Goal: Task Accomplishment & Management: Manage account settings

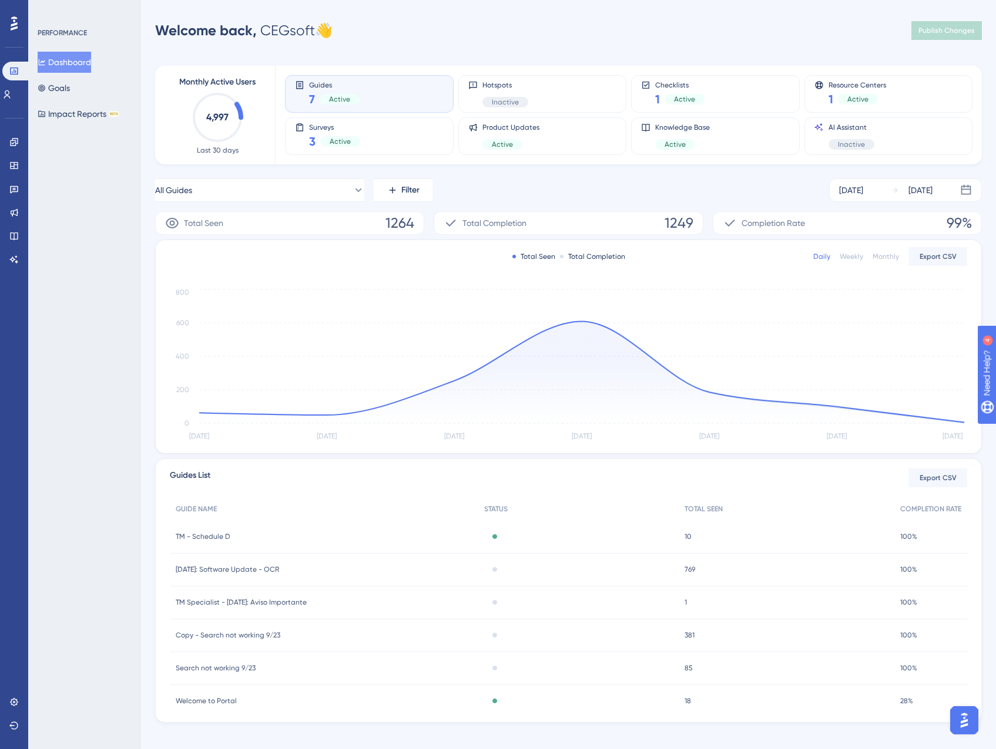
click at [349, 102] on span "Active" at bounding box center [339, 99] width 21 height 9
click at [352, 99] on div "Active" at bounding box center [340, 99] width 40 height 11
click at [402, 126] on div "Surveys 3 Active" at bounding box center [369, 136] width 149 height 27
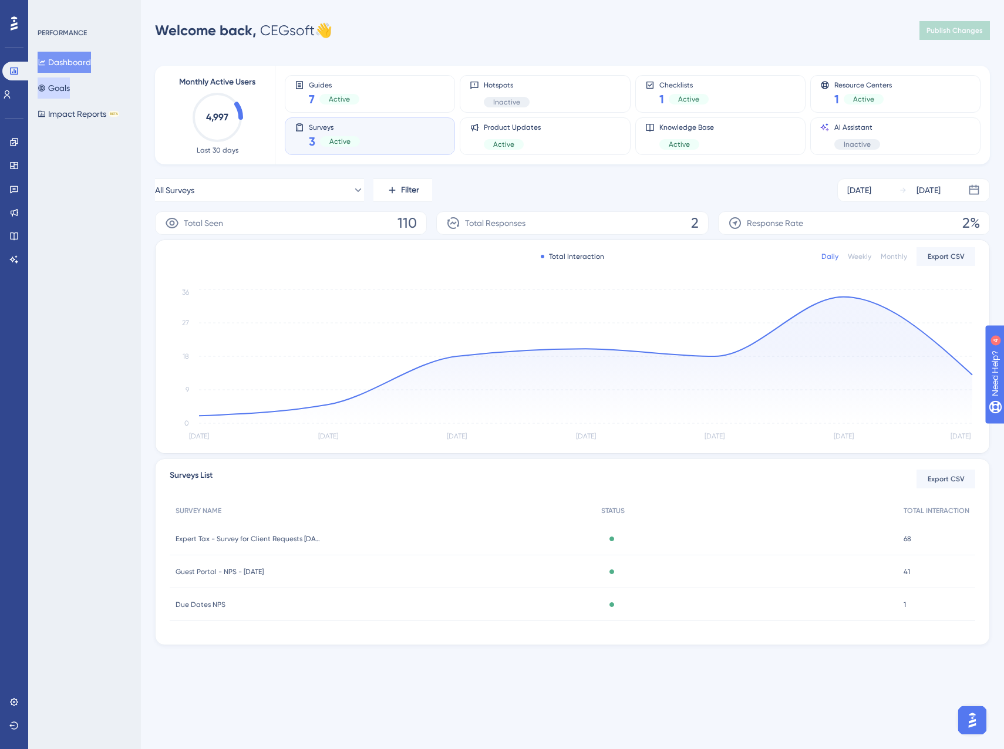
click at [70, 90] on button "Goals" at bounding box center [54, 88] width 32 height 21
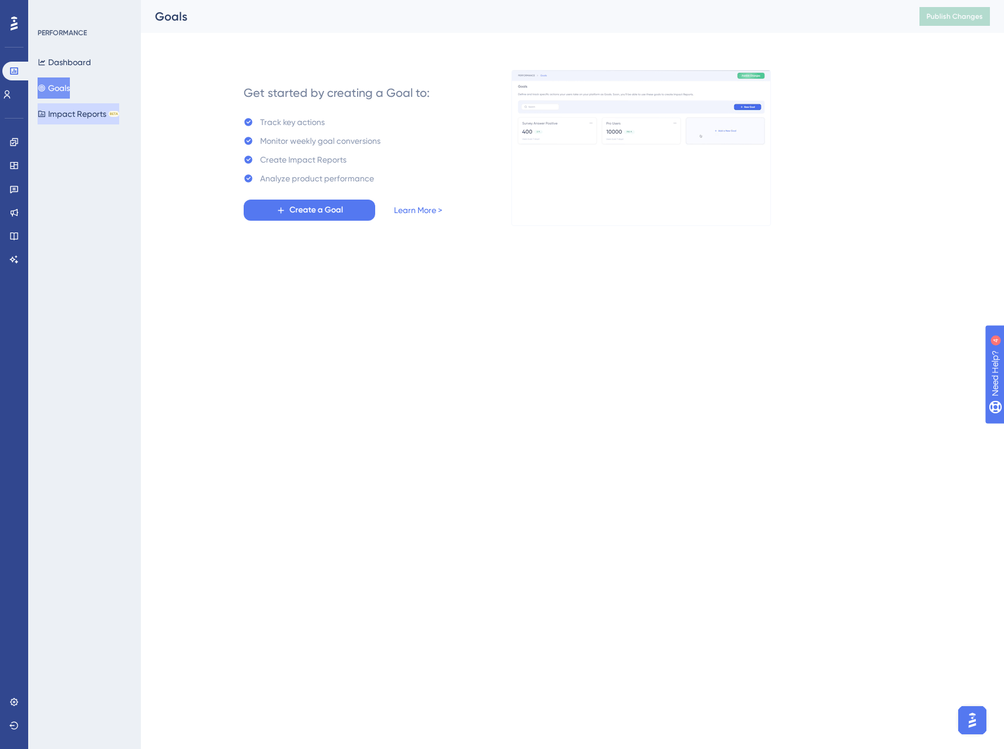
click at [78, 113] on div "You Unlocked a Reward! Share your experience on G2 and claim your $100 gift car…" at bounding box center [503, 355] width 1004 height 749
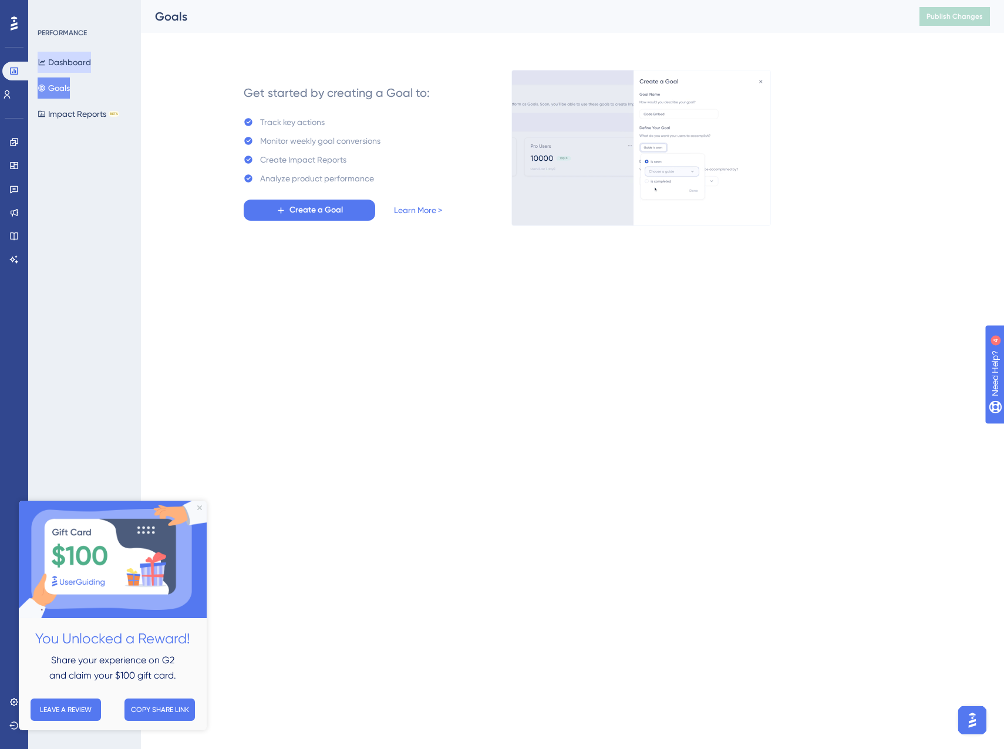
click at [70, 65] on button "Dashboard" at bounding box center [64, 62] width 53 height 21
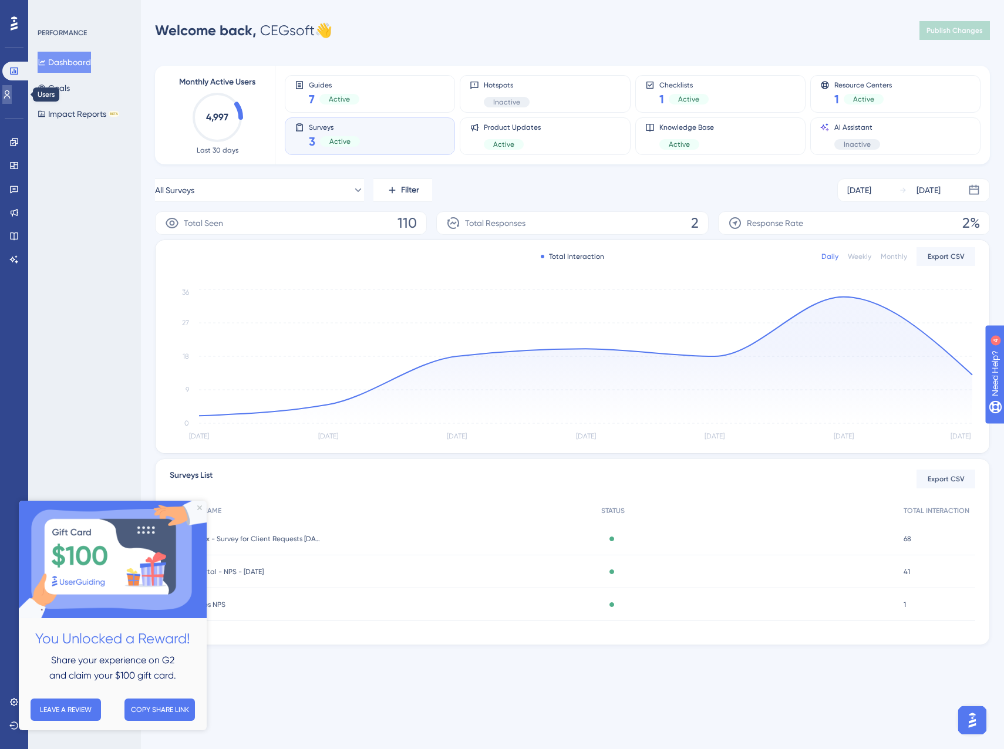
click at [9, 93] on icon at bounding box center [6, 94] width 9 height 9
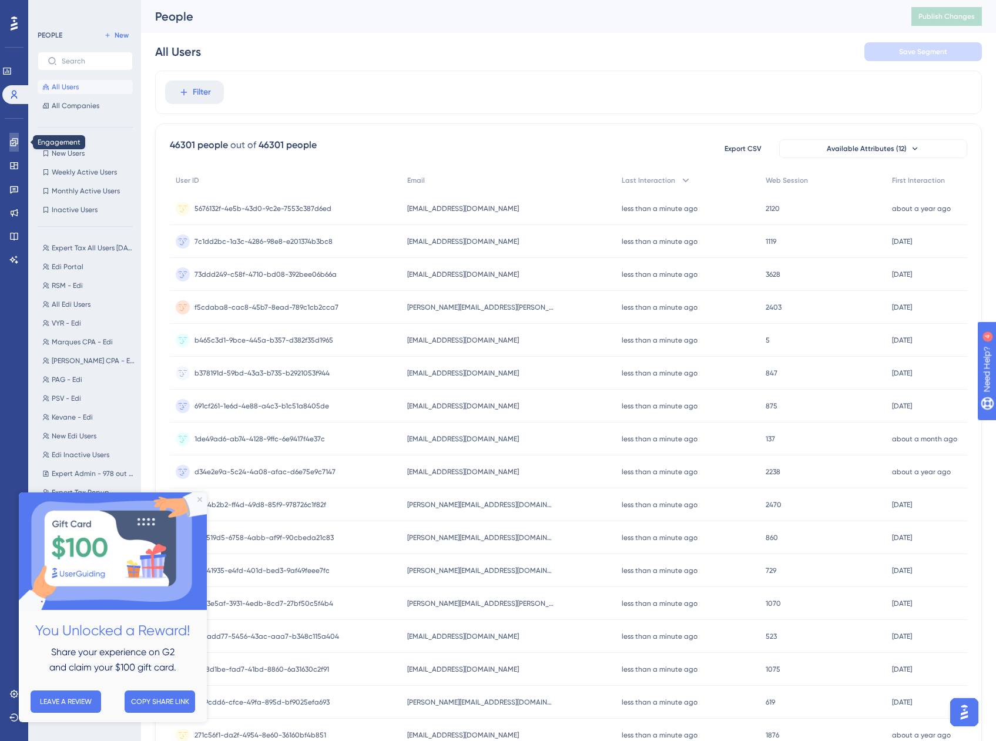
click at [14, 137] on icon at bounding box center [13, 141] width 9 height 9
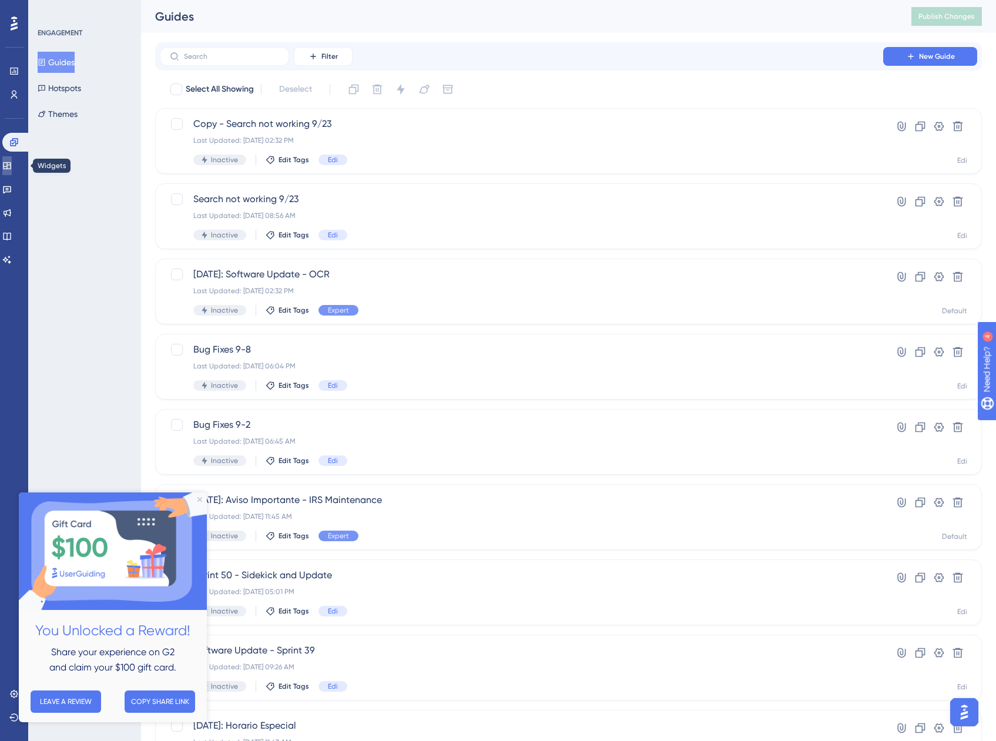
click at [12, 164] on icon at bounding box center [6, 165] width 9 height 9
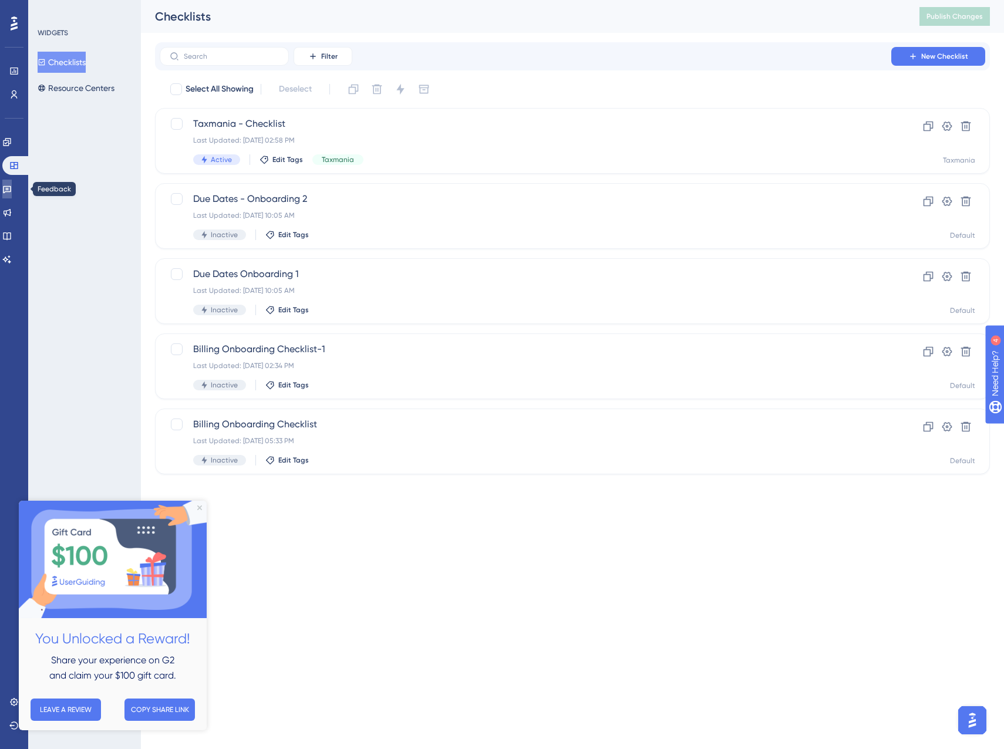
click at [9, 193] on link at bounding box center [6, 189] width 9 height 19
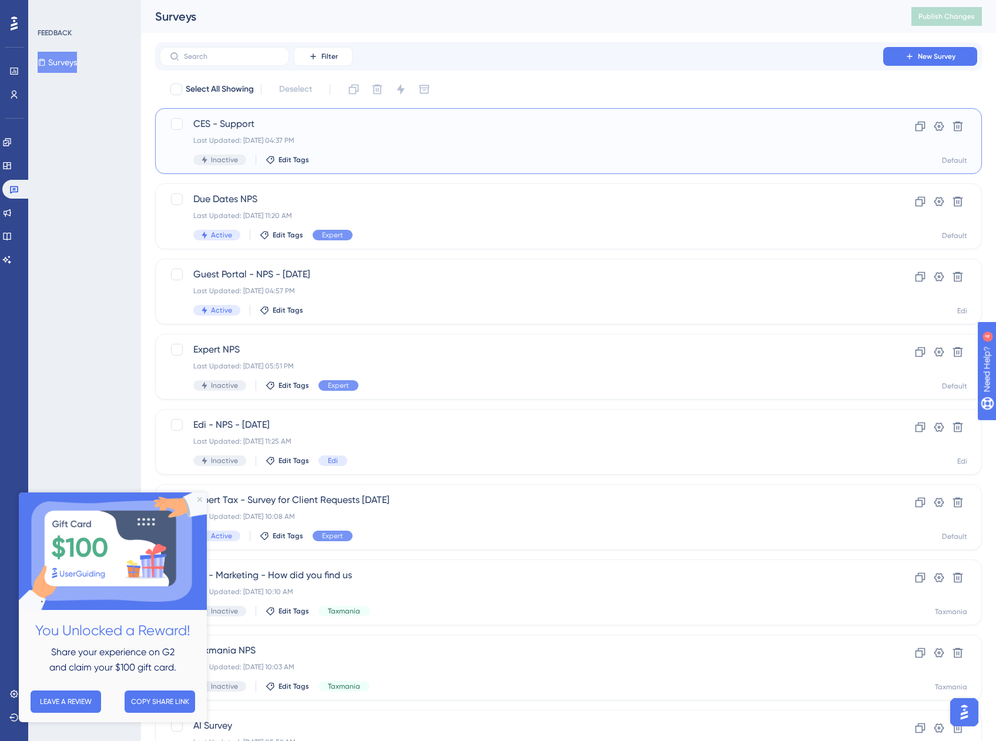
click at [478, 130] on span "CES - Support" at bounding box center [521, 124] width 656 height 14
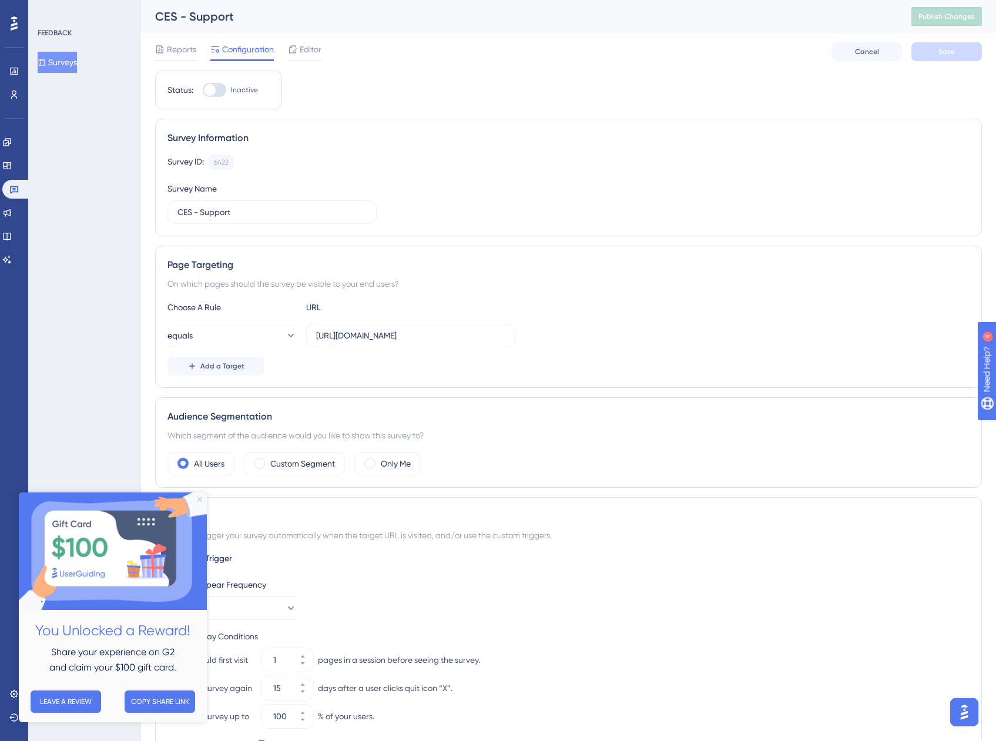
click at [200, 501] on icon "Close Preview" at bounding box center [199, 499] width 5 height 5
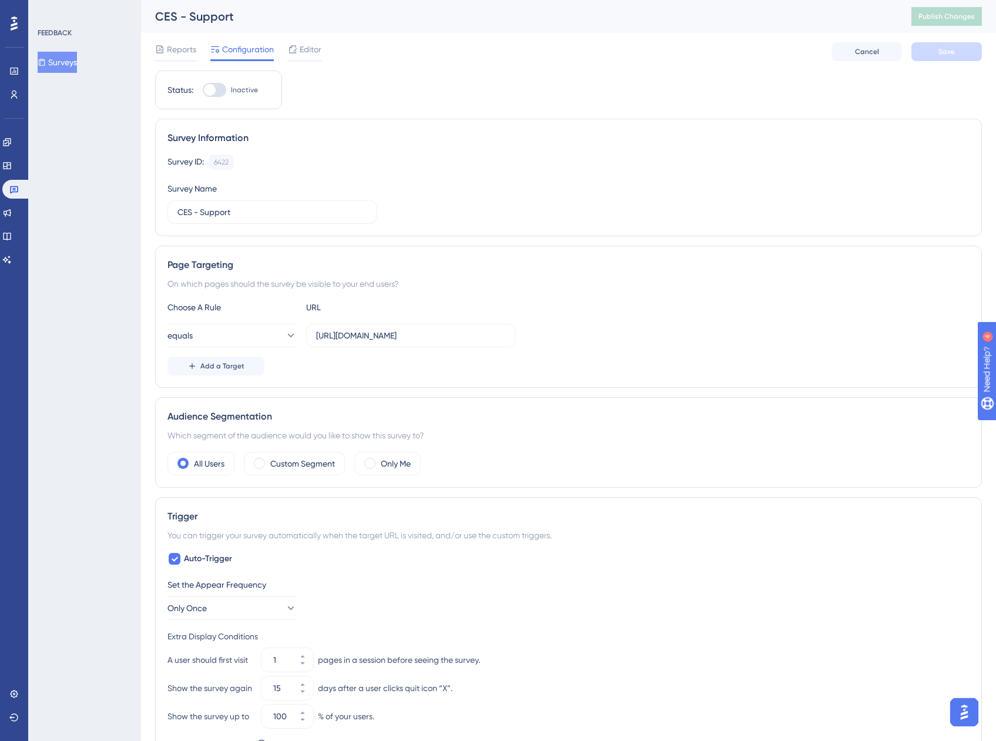
click at [213, 89] on div at bounding box center [210, 90] width 12 height 12
click at [203, 90] on input "Inactive" at bounding box center [202, 90] width 1 height 1
checkbox input "true"
click at [940, 51] on span "Save" at bounding box center [946, 51] width 16 height 9
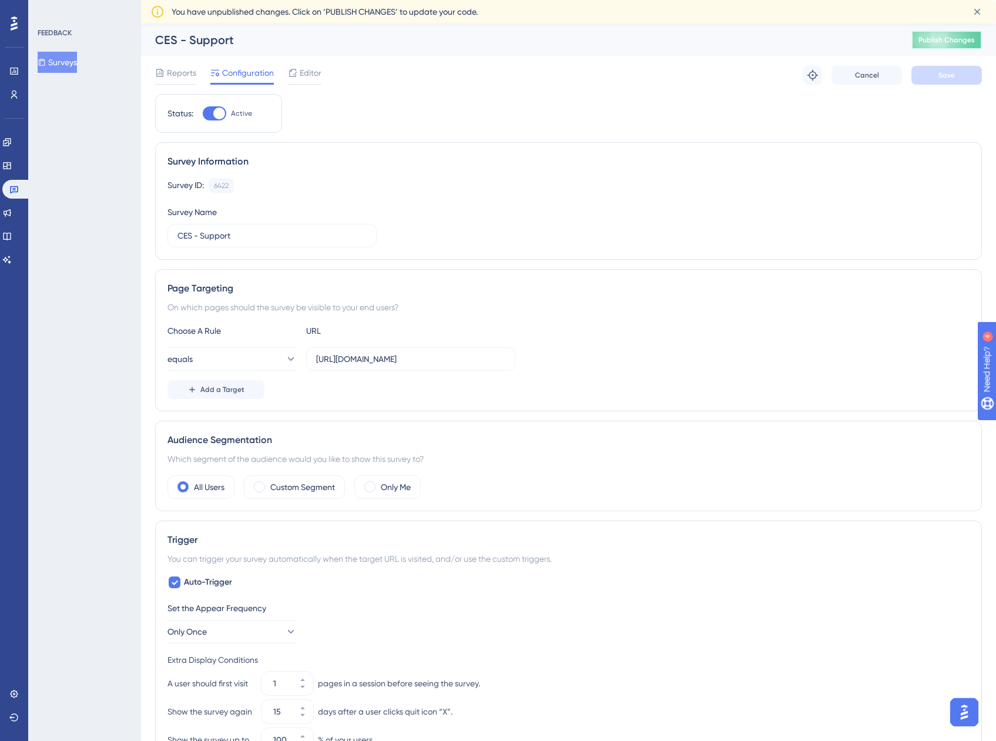
click at [938, 44] on button "Publish Changes" at bounding box center [946, 40] width 70 height 19
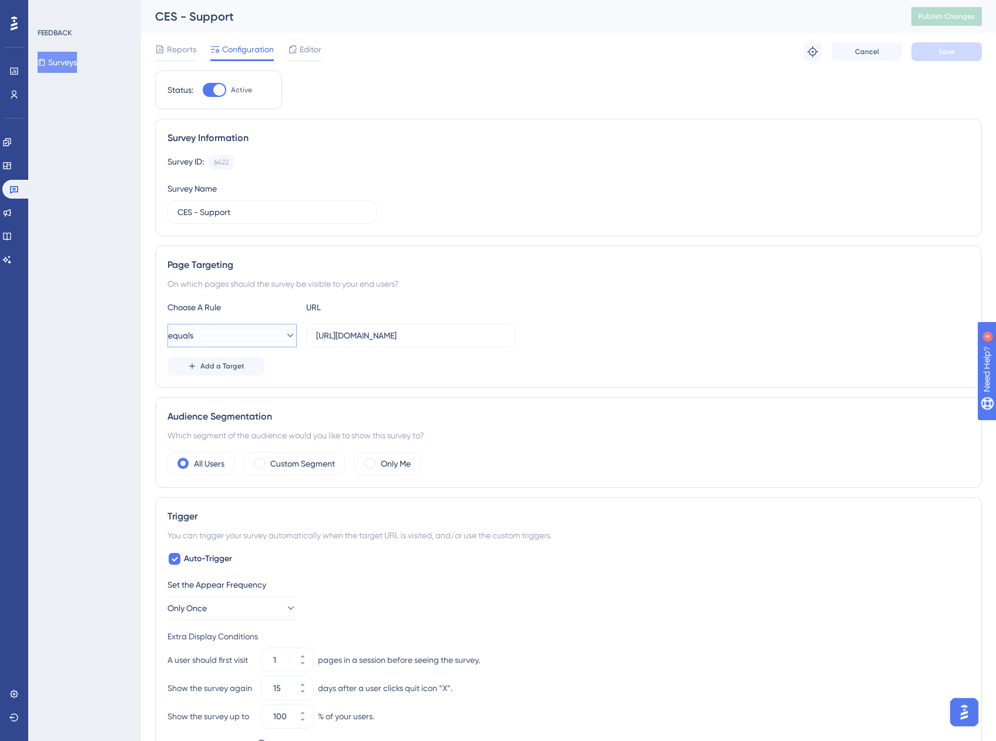
click at [283, 342] on button "equals" at bounding box center [231, 335] width 129 height 23
click at [418, 333] on input "[URL][DOMAIN_NAME]" at bounding box center [410, 335] width 189 height 13
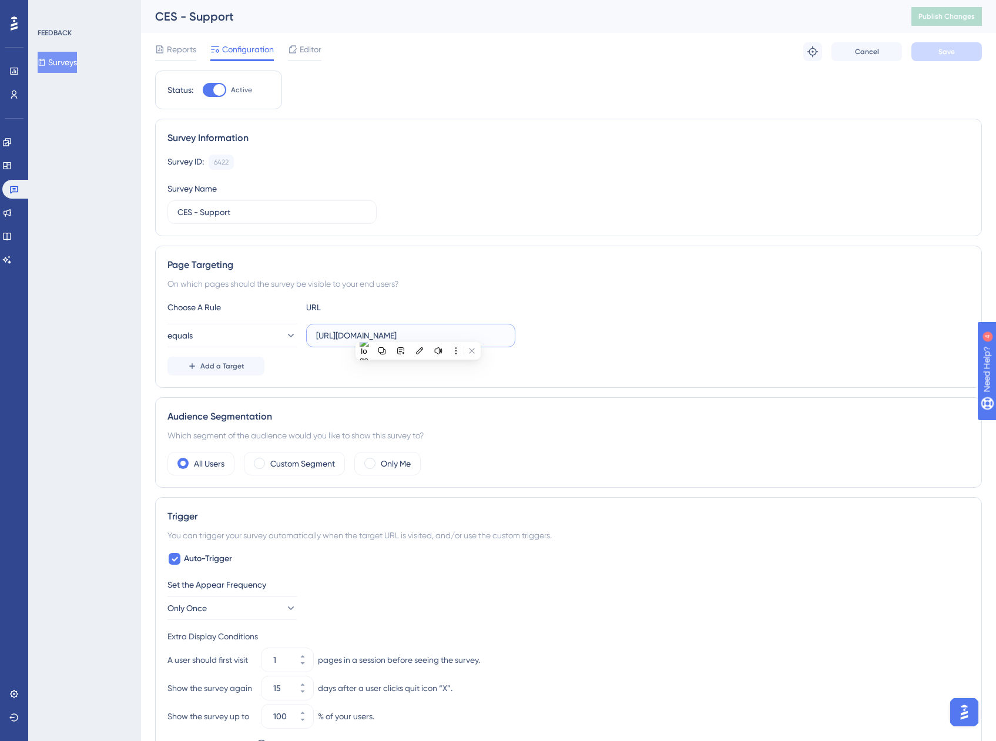
paste input "/hc/en-us"
drag, startPoint x: 452, startPoint y: 337, endPoint x: 505, endPoint y: 335, distance: 53.5
click at [505, 335] on label "[URL][DOMAIN_NAME]" at bounding box center [410, 335] width 209 height 23
type input "[URL][DOMAIN_NAME]"
click at [938, 57] on button "Save" at bounding box center [946, 51] width 70 height 19
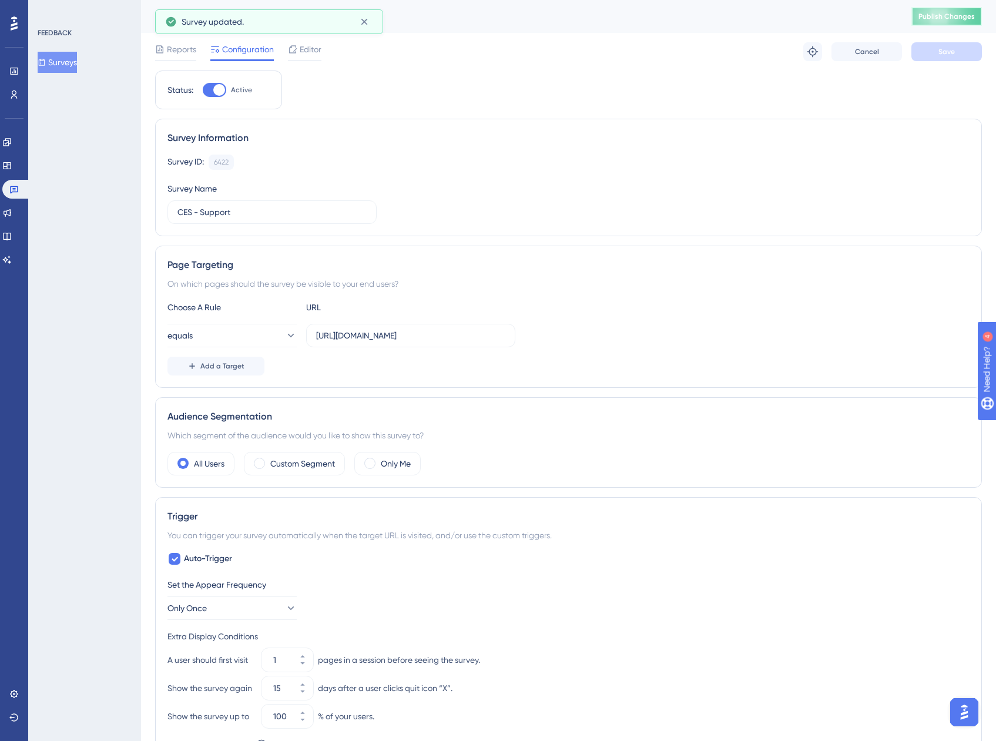
click at [964, 18] on span "Publish Changes" at bounding box center [946, 16] width 56 height 9
click at [324, 48] on div "Reports Configuration Editor Troubleshoot Cancel Save" at bounding box center [568, 52] width 826 height 38
click at [317, 48] on span "Editor" at bounding box center [311, 49] width 22 height 14
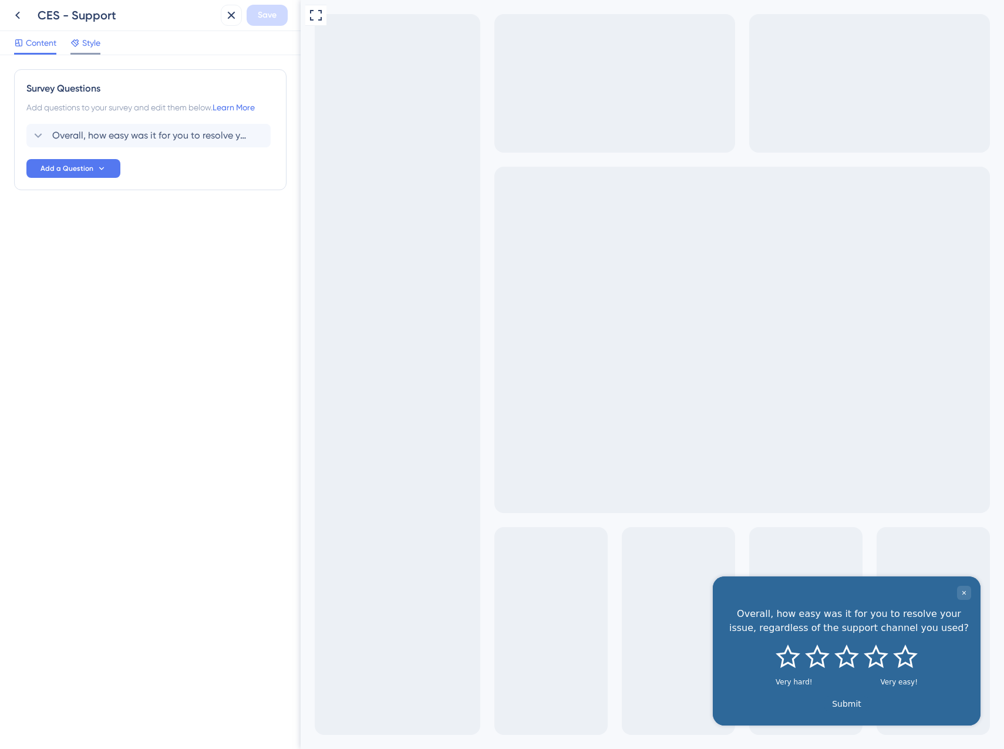
click at [86, 44] on span "Style" at bounding box center [91, 43] width 18 height 14
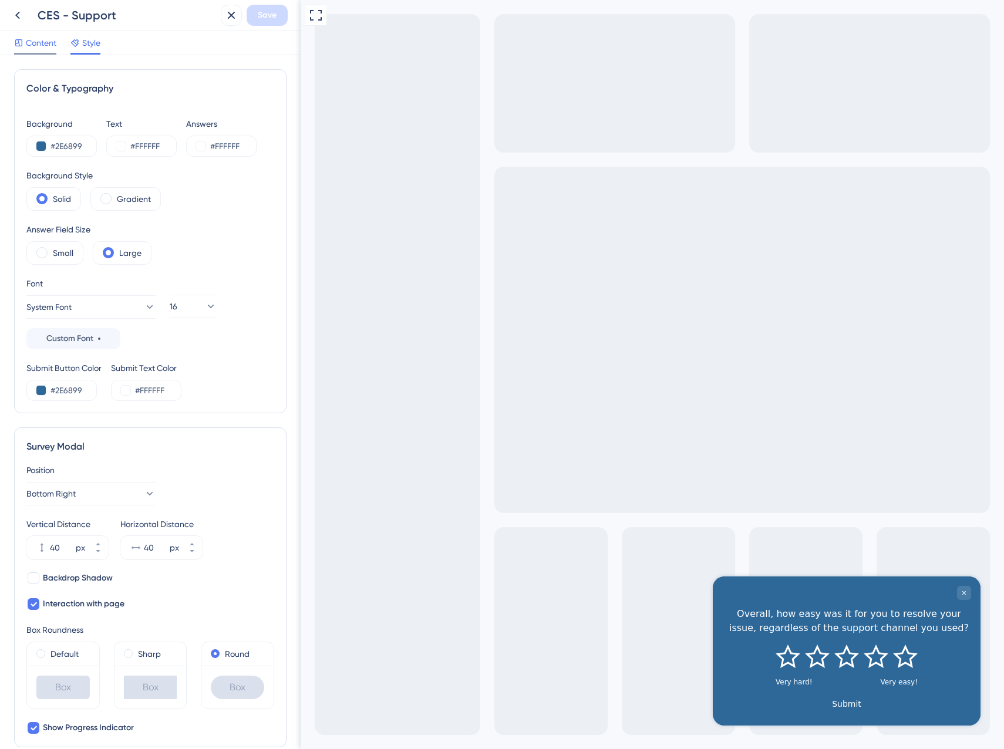
click at [33, 44] on span "Content" at bounding box center [41, 43] width 31 height 14
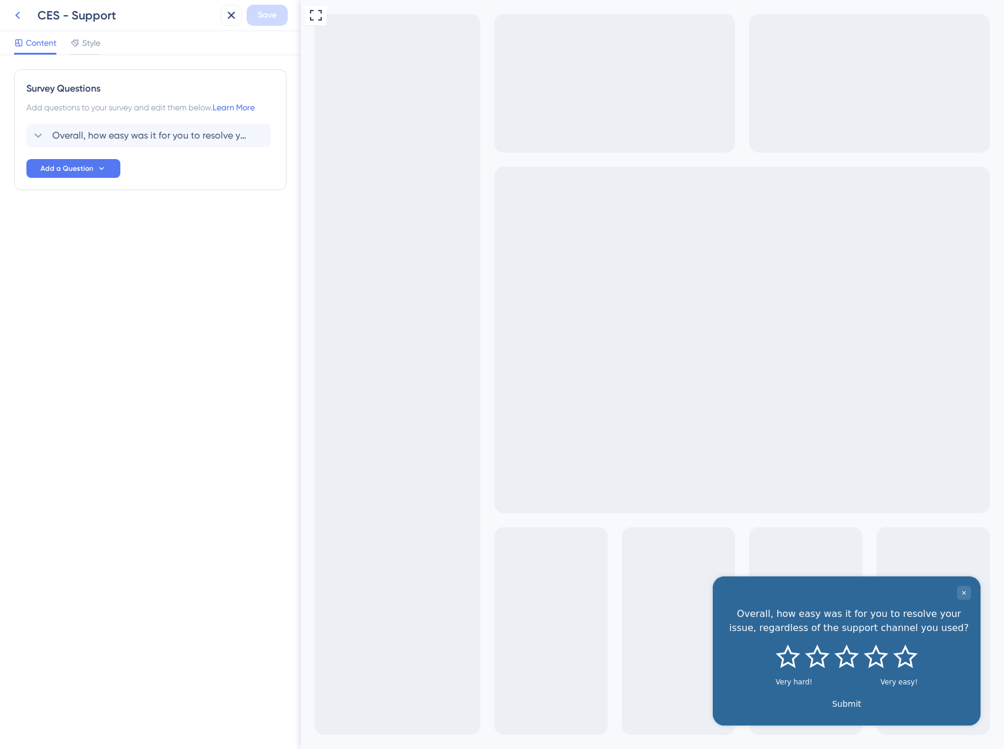
click at [18, 19] on icon at bounding box center [18, 15] width 14 height 14
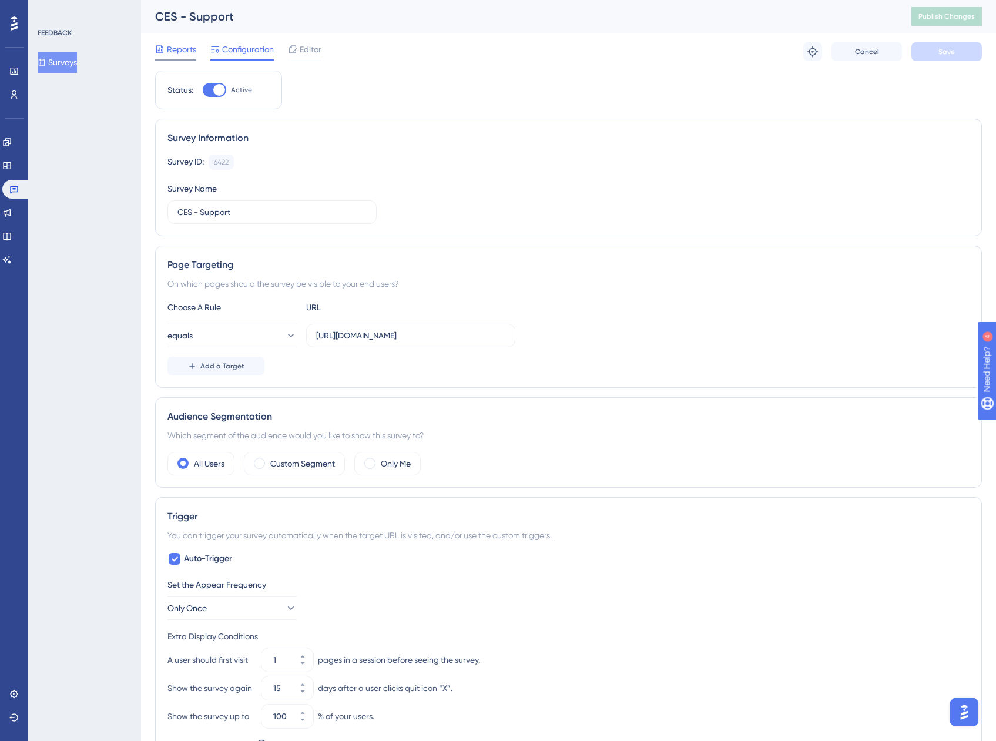
click at [177, 49] on span "Reports" at bounding box center [181, 49] width 29 height 14
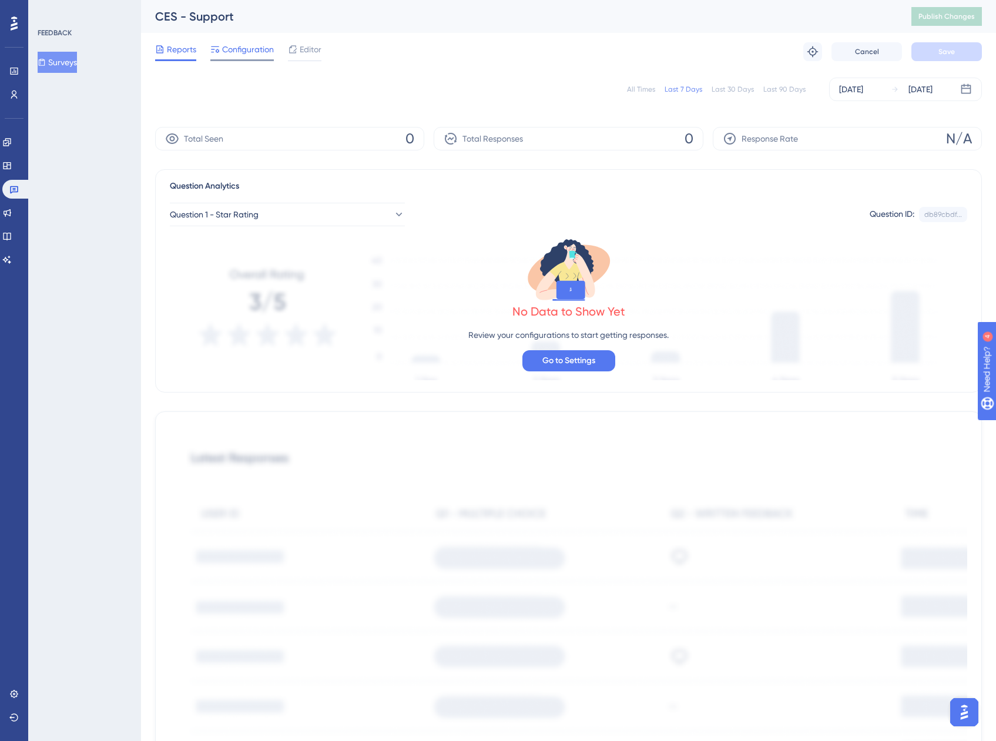
click at [226, 53] on span "Configuration" at bounding box center [248, 49] width 52 height 14
